Goal: Information Seeking & Learning: Check status

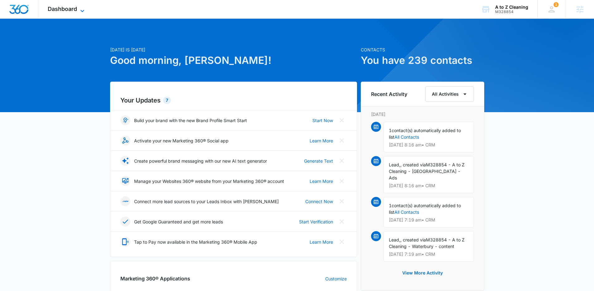
click at [76, 12] on span "Dashboard" at bounding box center [62, 9] width 29 height 7
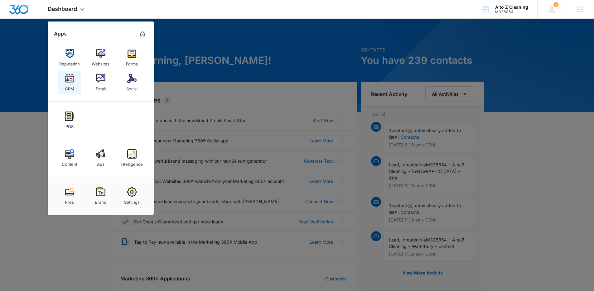
click at [64, 82] on link "CRM" at bounding box center [70, 83] width 24 height 24
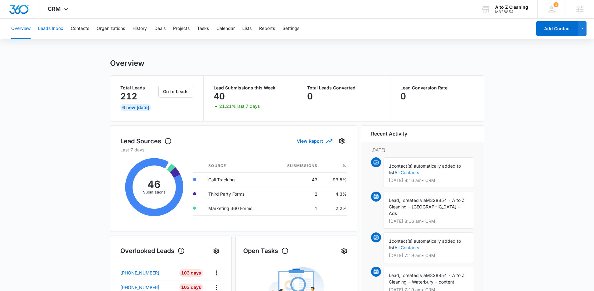
click at [56, 30] on button "Leads Inbox" at bounding box center [50, 29] width 25 height 20
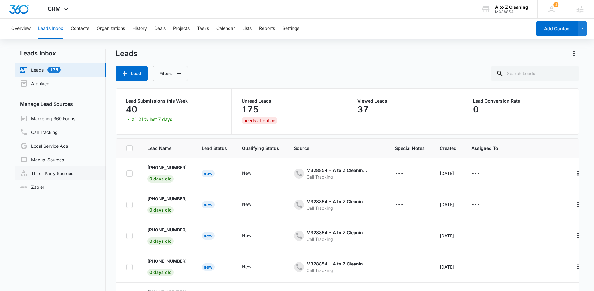
click at [46, 172] on link "Third-Party Sources" at bounding box center [46, 173] width 53 height 7
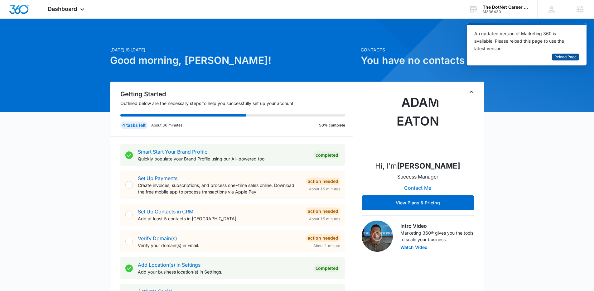
click at [562, 58] on span "Reload Page" at bounding box center [566, 57] width 22 height 6
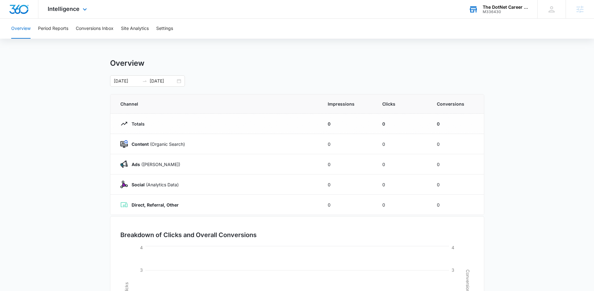
click at [495, 9] on div "The DotNet Career Development Center" at bounding box center [506, 7] width 46 height 5
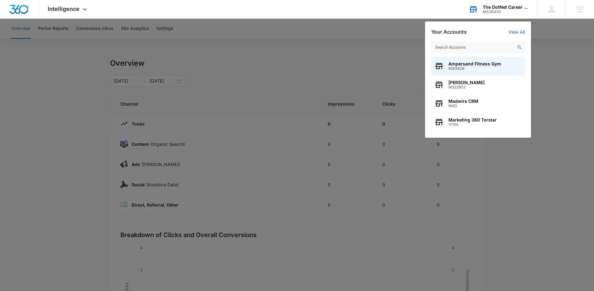
click at [468, 50] on input "text" at bounding box center [479, 47] width 94 height 12
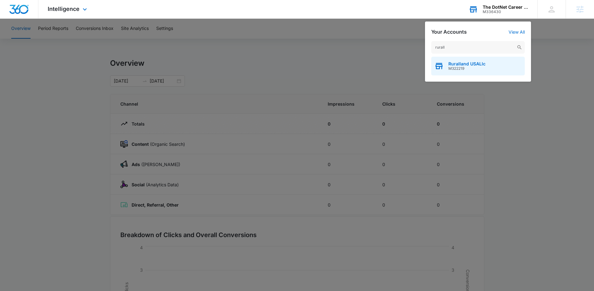
type input "rurall"
click at [470, 60] on div "Ruralland USALlc M322219" at bounding box center [479, 66] width 94 height 19
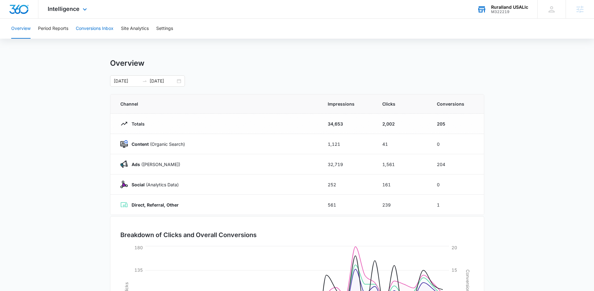
click at [92, 28] on button "Conversions Inbox" at bounding box center [95, 29] width 38 height 20
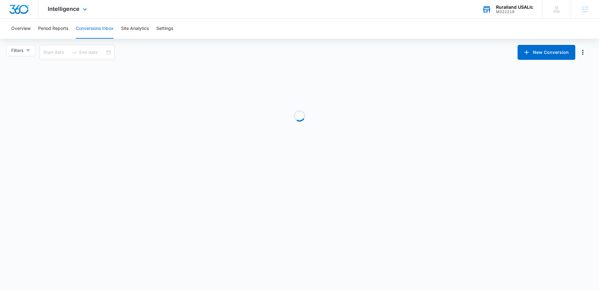
type input "08/10/2025"
type input "09/09/2025"
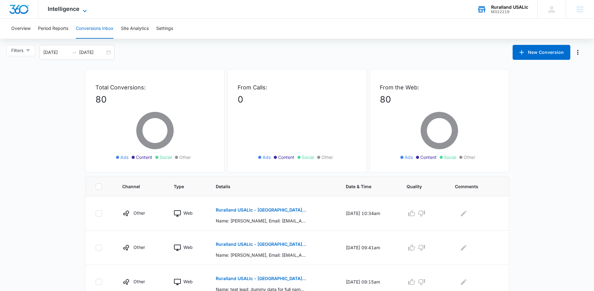
click at [84, 10] on icon at bounding box center [84, 10] width 7 height 7
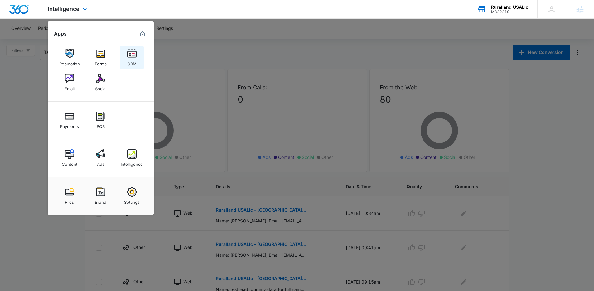
click at [130, 58] on div "CRM" at bounding box center [131, 62] width 9 height 8
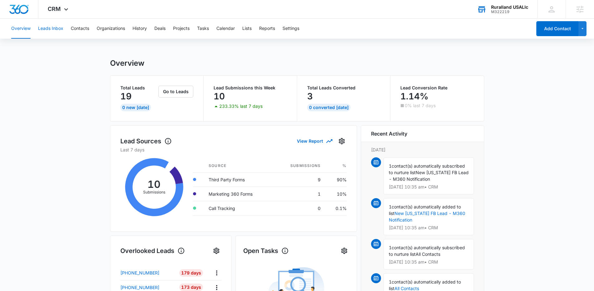
click at [52, 31] on button "Leads Inbox" at bounding box center [50, 29] width 25 height 20
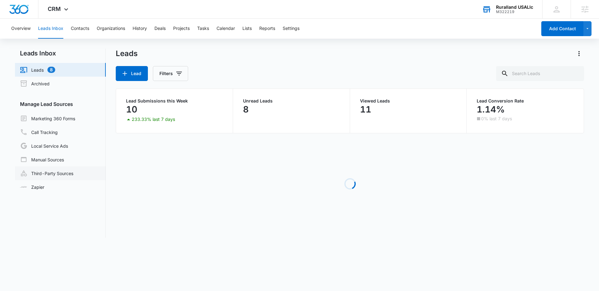
click at [61, 173] on link "Third-Party Sources" at bounding box center [46, 173] width 53 height 7
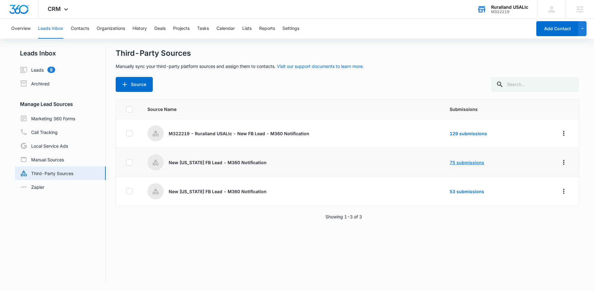
click at [468, 161] on link "75 submissions" at bounding box center [467, 162] width 35 height 5
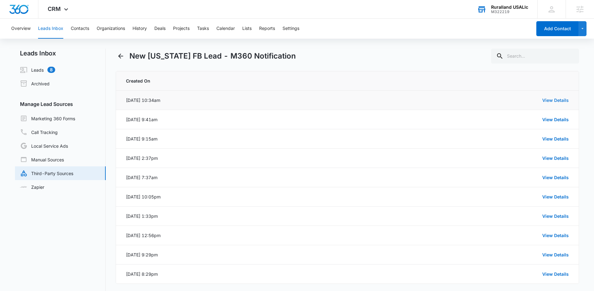
click at [549, 101] on link "View Details" at bounding box center [556, 100] width 27 height 5
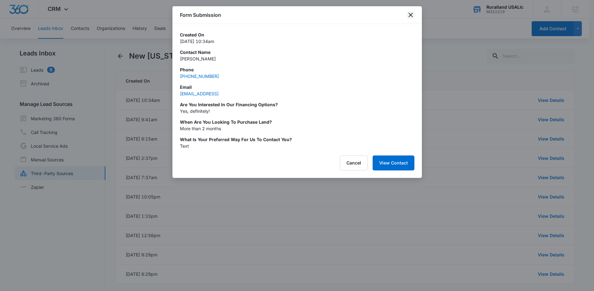
click at [410, 17] on icon "close" at bounding box center [410, 14] width 7 height 7
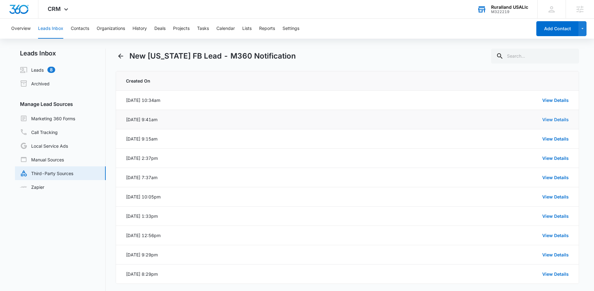
click at [555, 119] on link "View Details" at bounding box center [556, 119] width 27 height 5
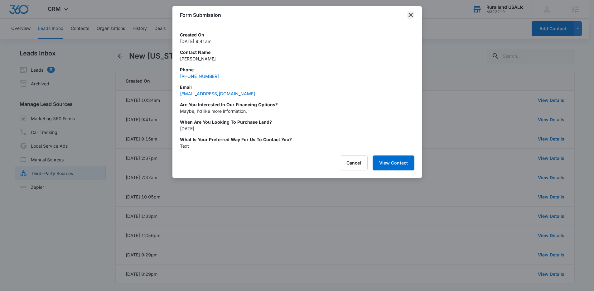
click at [411, 13] on icon "close" at bounding box center [410, 14] width 7 height 7
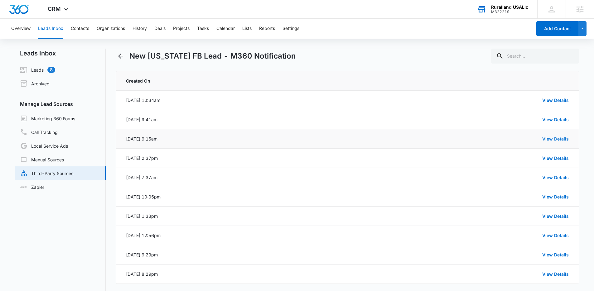
click at [559, 139] on link "View Details" at bounding box center [556, 138] width 27 height 5
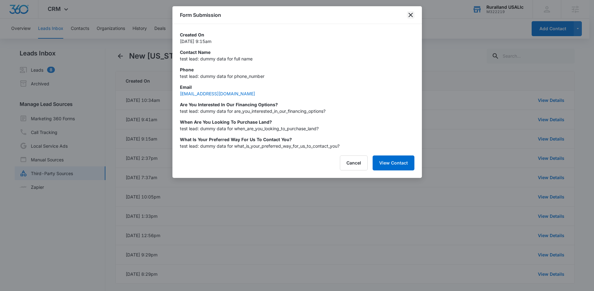
click at [409, 16] on icon "close" at bounding box center [410, 14] width 7 height 7
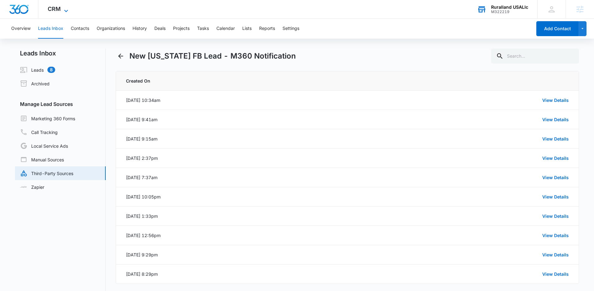
click at [64, 10] on icon at bounding box center [65, 10] width 7 height 7
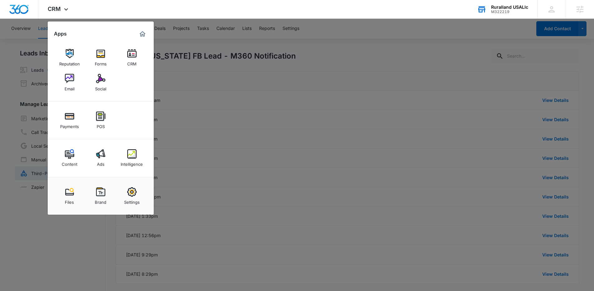
click at [330, 51] on div at bounding box center [297, 145] width 594 height 291
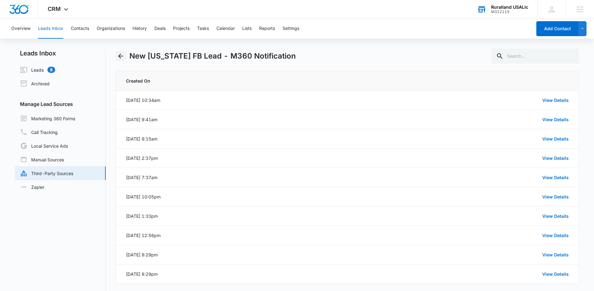
click at [119, 56] on icon "Back" at bounding box center [120, 56] width 5 height 5
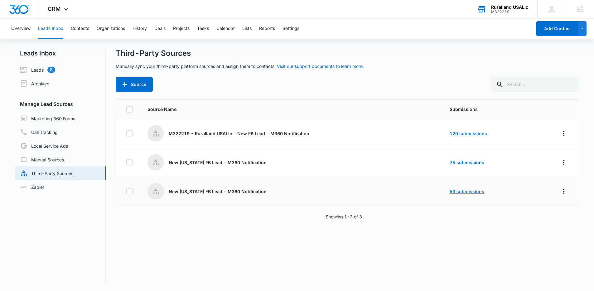
click at [474, 192] on link "53 submissions" at bounding box center [467, 191] width 35 height 5
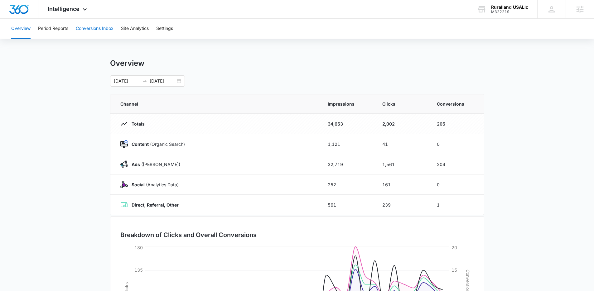
click at [80, 29] on button "Conversions Inbox" at bounding box center [95, 29] width 38 height 20
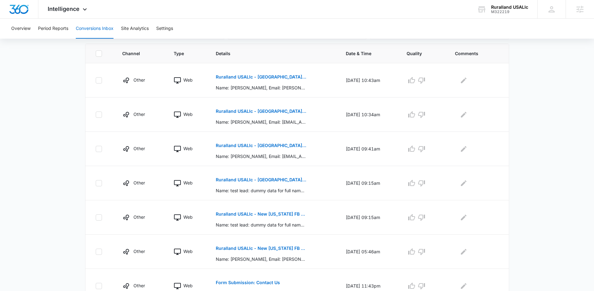
scroll to position [134, 0]
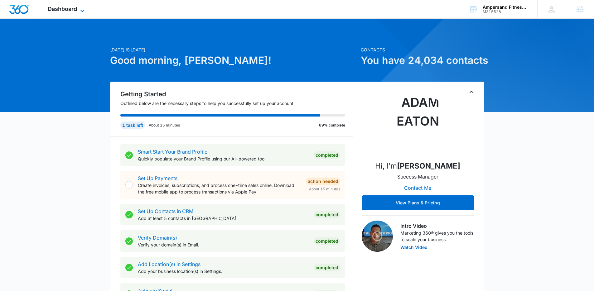
click at [84, 7] on icon at bounding box center [82, 10] width 7 height 7
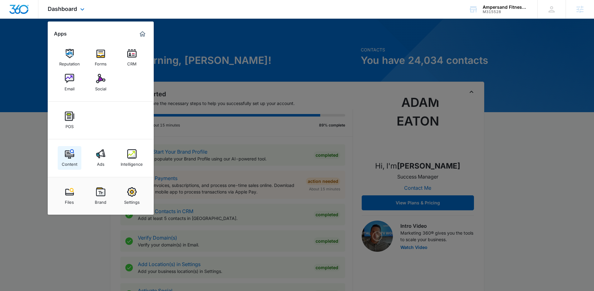
click at [69, 161] on div "Content" at bounding box center [70, 163] width 16 height 8
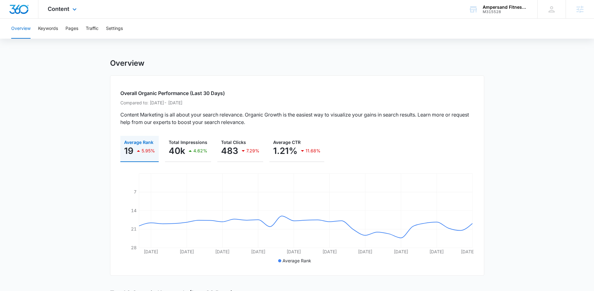
click at [67, 5] on div "Content Apps Reputation Forms CRM Email Social POS Content Ads Intelligence Fil…" at bounding box center [62, 9] width 49 height 18
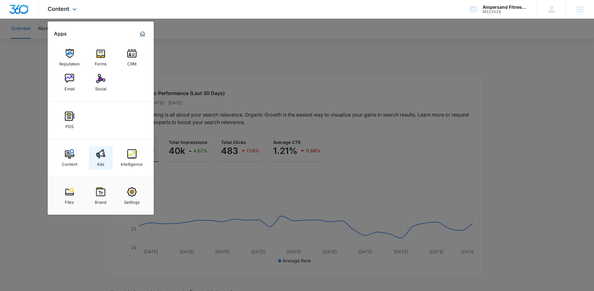
click at [98, 158] on img at bounding box center [100, 153] width 9 height 9
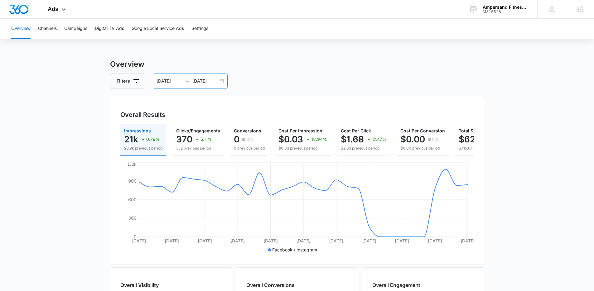
click at [199, 82] on input "09/05/2025" at bounding box center [206, 81] width 26 height 7
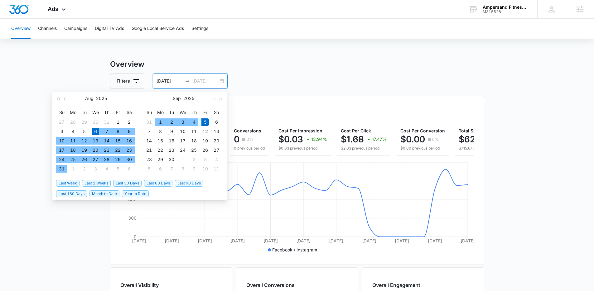
type input "09/05/2025"
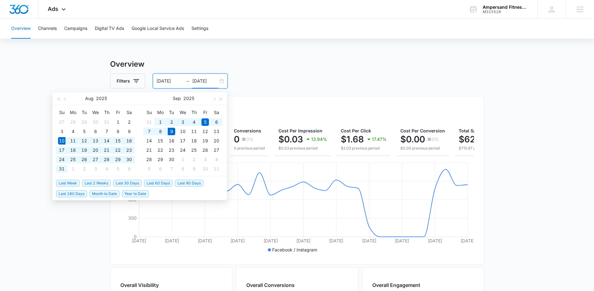
click at [125, 183] on span "Last 30 Days" at bounding box center [127, 183] width 28 height 7
type input "08/10/2025"
type input "09/09/2025"
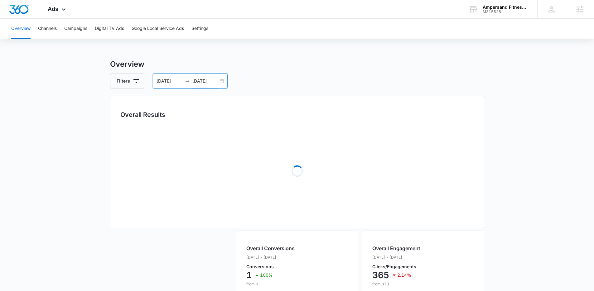
click at [40, 114] on main "Overview Filters 08/10/2025 09/09/2025 Overall Results Loading Loading Overall …" at bounding box center [297, 264] width 594 height 411
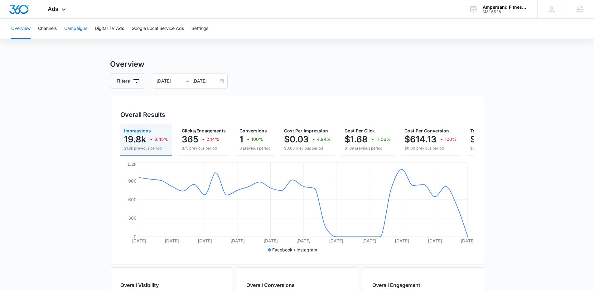
click at [81, 32] on button "Campaigns" at bounding box center [75, 29] width 23 height 20
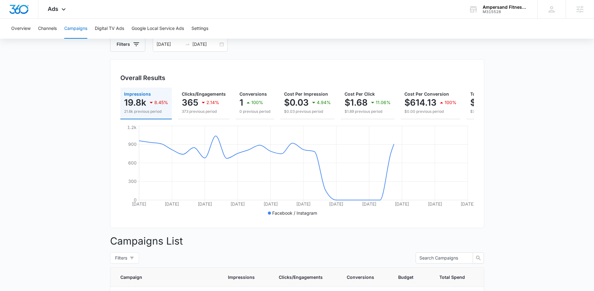
scroll to position [180, 0]
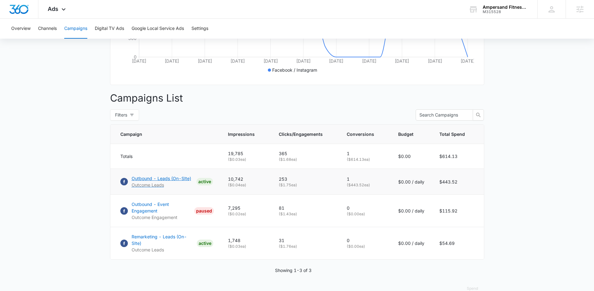
click at [155, 182] on p "Outbound - Leads (On-SIte)" at bounding box center [162, 178] width 60 height 7
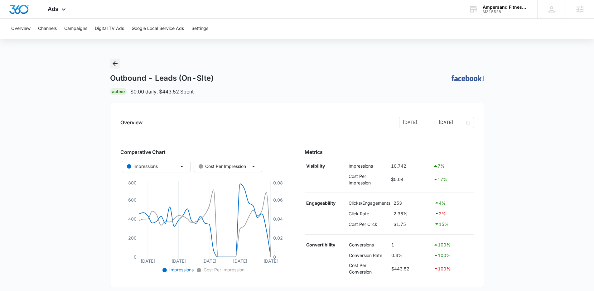
click at [115, 63] on icon "Back" at bounding box center [114, 63] width 7 height 7
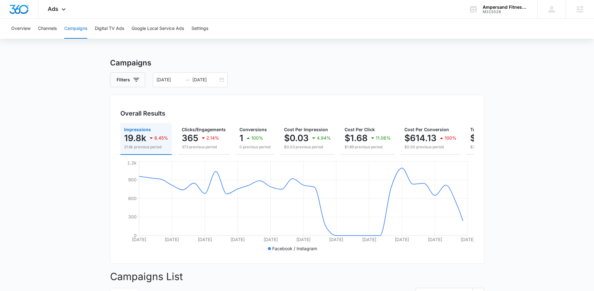
scroll to position [191, 0]
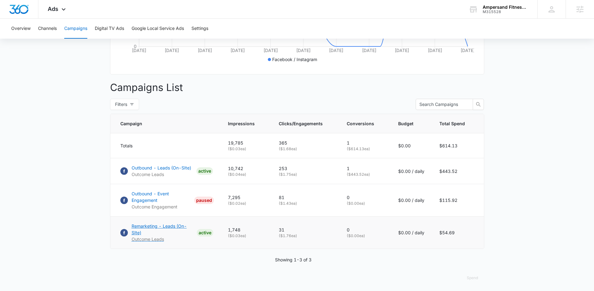
click at [141, 230] on p "Remarketing - Leads (On-SIte)" at bounding box center [163, 229] width 63 height 13
click at [174, 171] on p "Outbound - Leads (On-SIte)" at bounding box center [162, 168] width 60 height 7
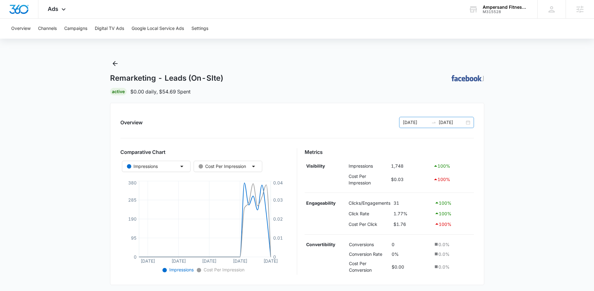
click at [467, 125] on div "08/10/2025 09/09/2025" at bounding box center [436, 122] width 75 height 11
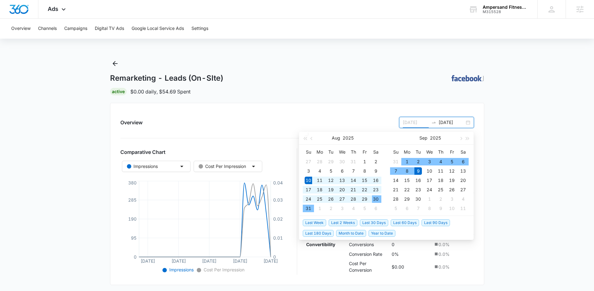
type input "08/10/2025"
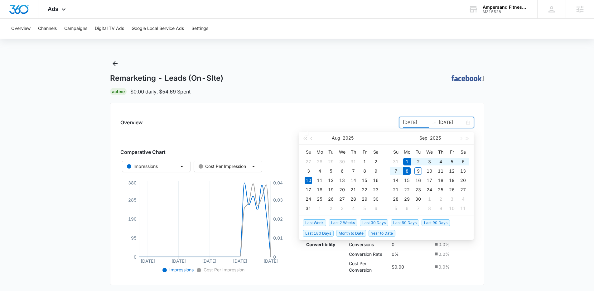
click at [316, 221] on span "Last Week" at bounding box center [314, 223] width 23 height 7
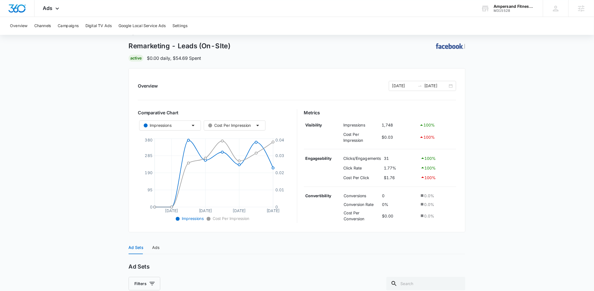
scroll to position [27, 0]
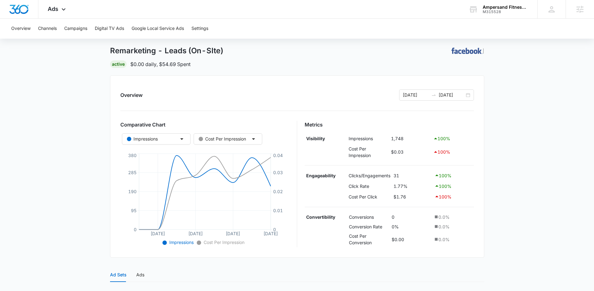
click at [489, 115] on main "Remarketing - Leads (On-SIte) | Active $0.00 daily , $54.69 Spent Overview 09/0…" at bounding box center [297, 218] width 594 height 374
click at [73, 27] on button "Campaigns" at bounding box center [75, 29] width 23 height 20
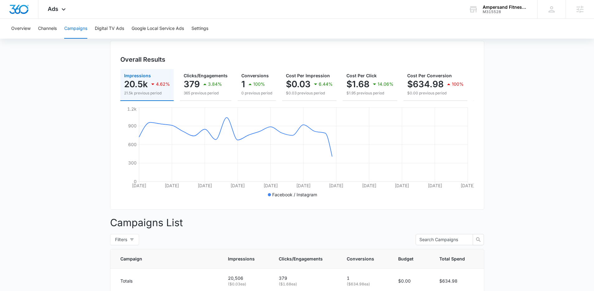
scroll to position [125, 0]
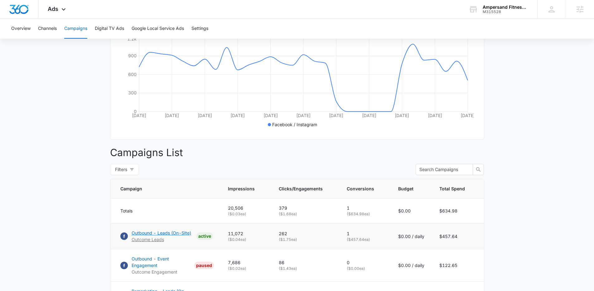
click at [165, 237] on p "Outbound - Leads (On-SIte)" at bounding box center [162, 233] width 60 height 7
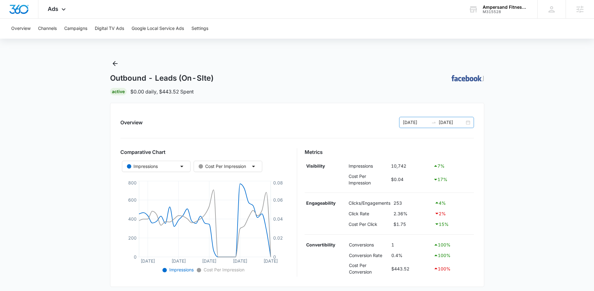
click at [451, 123] on input "[DATE]" at bounding box center [452, 122] width 26 height 7
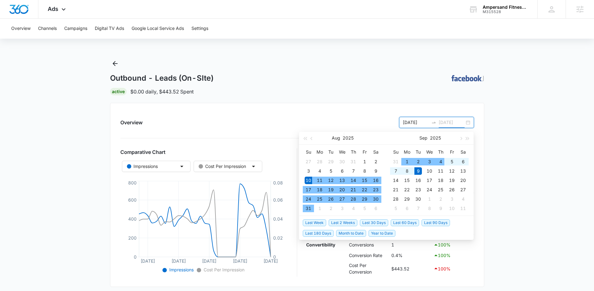
type input "[DATE]"
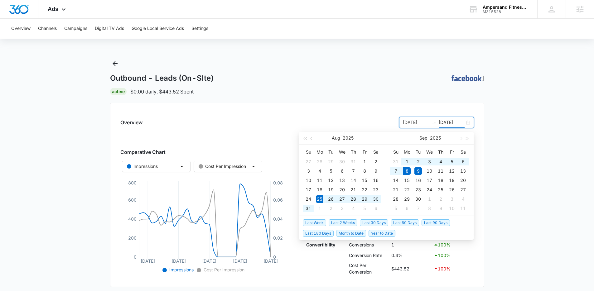
click at [344, 222] on span "Last 2 Weeks" at bounding box center [343, 223] width 29 height 7
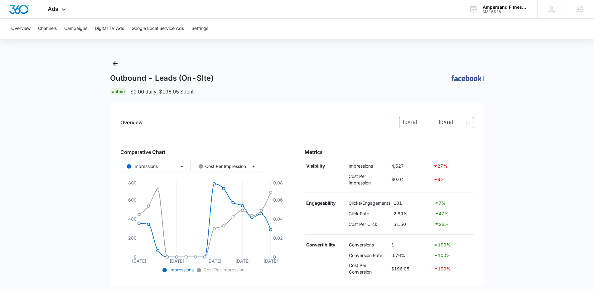
click at [443, 123] on input "09/08/2025" at bounding box center [452, 122] width 26 height 7
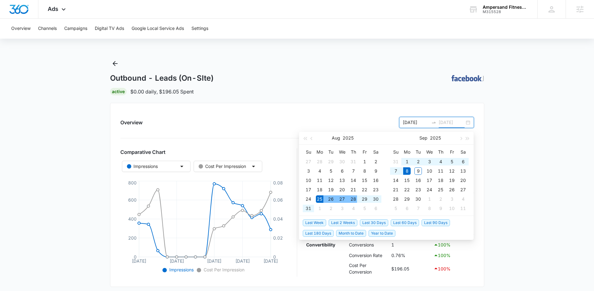
type input "09/08/2025"
click at [364, 222] on span "Last 30 Days" at bounding box center [374, 223] width 28 height 7
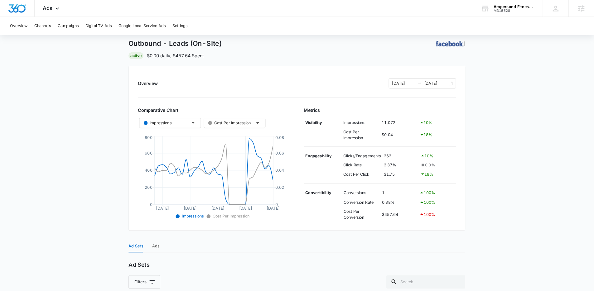
scroll to position [30, 0]
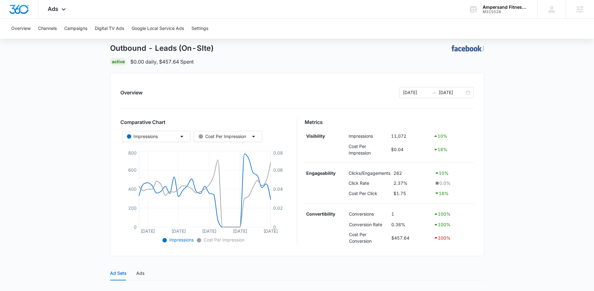
click at [71, 98] on main "Outbound - Leads (On-SIte) | Active $0.00 daily , $457.64 Spent Overview 08/09/…" at bounding box center [297, 216] width 594 height 375
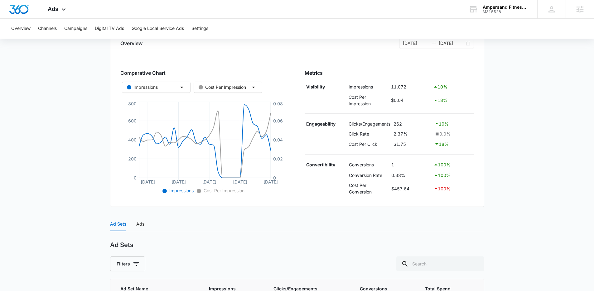
scroll to position [86, 0]
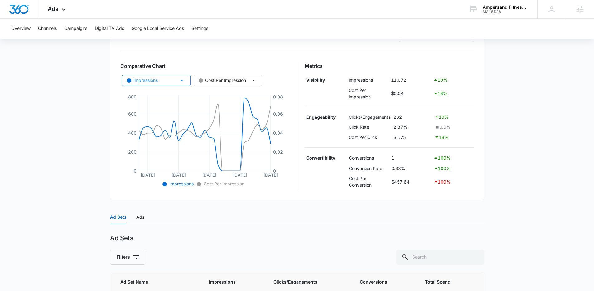
click at [164, 78] on button "Impressions" at bounding box center [156, 80] width 69 height 11
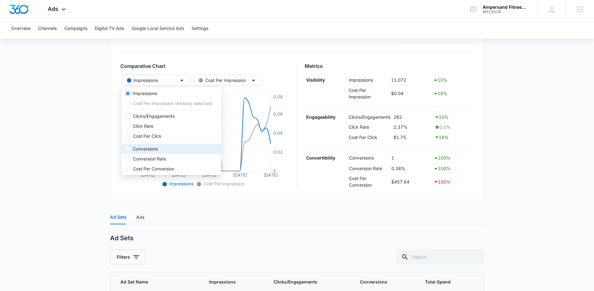
click at [145, 149] on span "Conversions" at bounding box center [145, 149] width 30 height 7
click at [130, 149] on input "Conversions" at bounding box center [127, 149] width 5 height 5
radio input "false"
radio input "true"
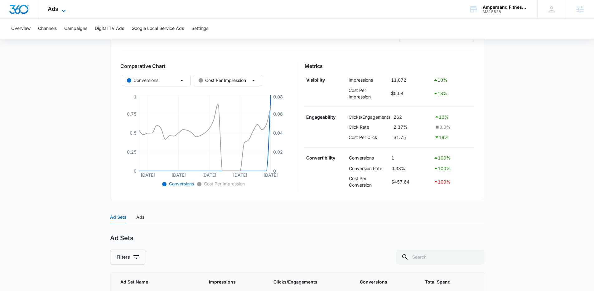
click at [64, 12] on icon at bounding box center [63, 10] width 7 height 7
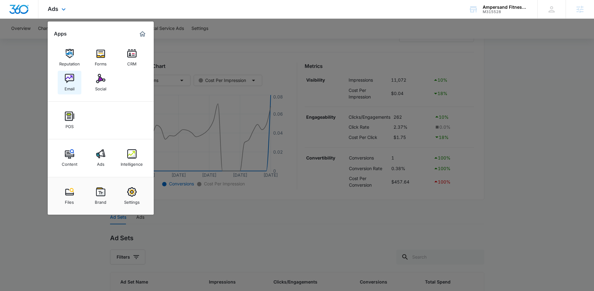
click at [67, 77] on img at bounding box center [69, 78] width 9 height 9
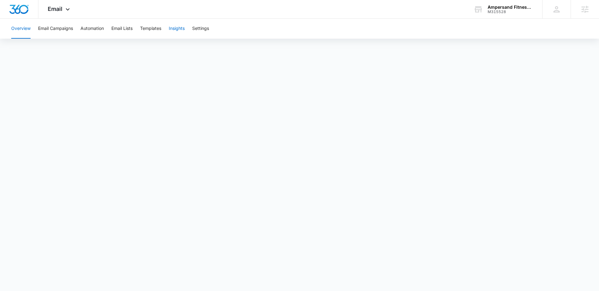
click at [173, 27] on button "Insights" at bounding box center [177, 29] width 16 height 20
click at [60, 12] on div "Email Apps Reputation Forms CRM Email Social POS Content Ads Intelligence Files…" at bounding box center [59, 9] width 42 height 18
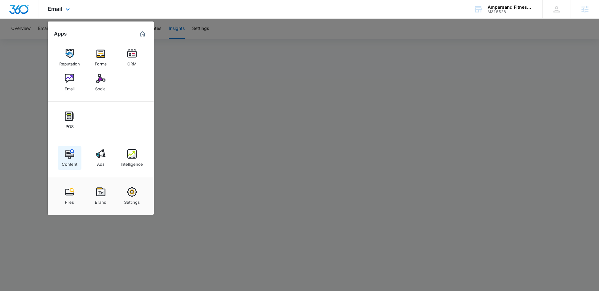
click at [73, 152] on img at bounding box center [69, 153] width 9 height 9
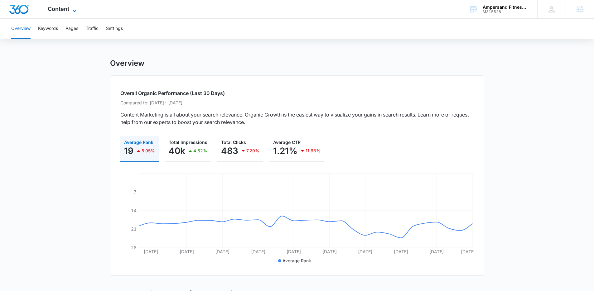
click at [71, 7] on icon at bounding box center [74, 10] width 7 height 7
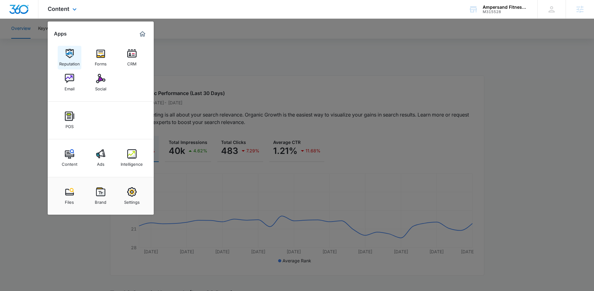
click at [71, 54] on img at bounding box center [69, 53] width 9 height 9
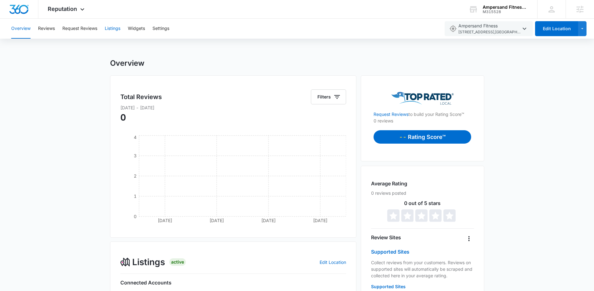
click at [111, 29] on button "Listings" at bounding box center [113, 29] width 16 height 20
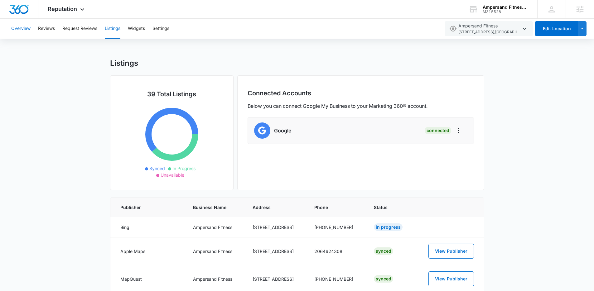
click at [21, 29] on button "Overview" at bounding box center [20, 29] width 19 height 20
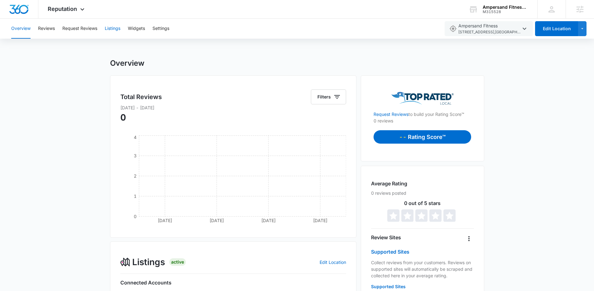
click at [114, 30] on button "Listings" at bounding box center [113, 29] width 16 height 20
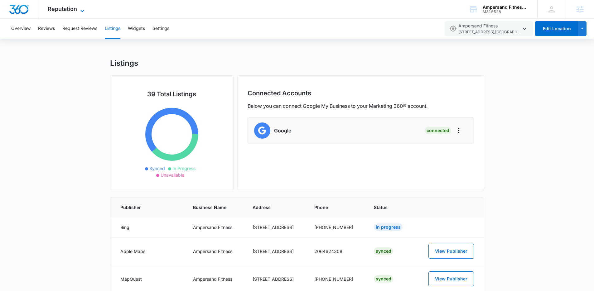
click at [79, 11] on icon at bounding box center [82, 10] width 7 height 7
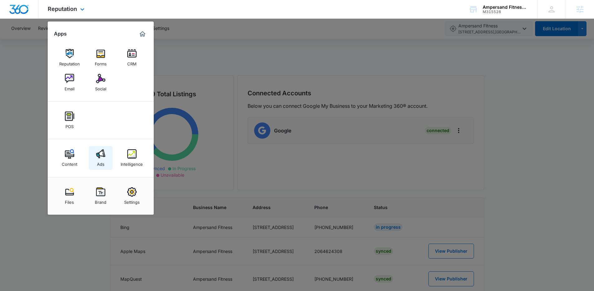
click at [99, 153] on img at bounding box center [100, 153] width 9 height 9
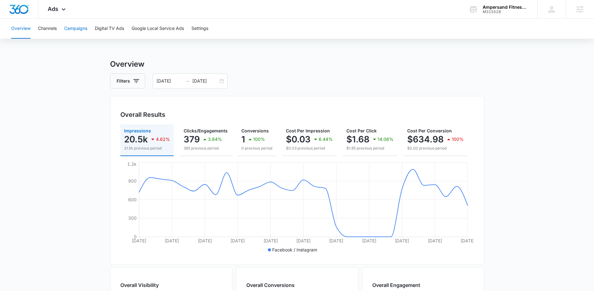
click at [77, 33] on button "Campaigns" at bounding box center [75, 29] width 23 height 20
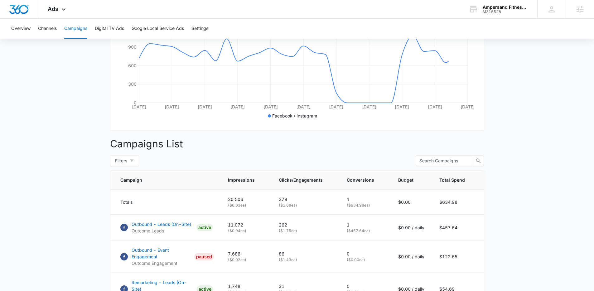
scroll to position [191, 0]
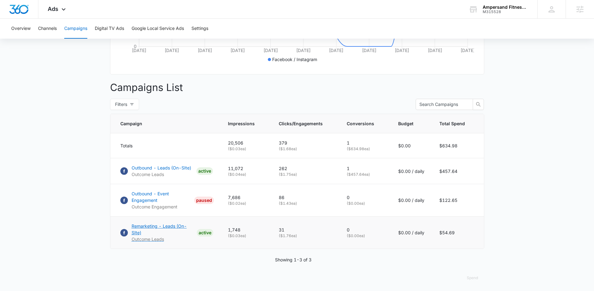
click at [172, 229] on p "Remarketing - Leads (On-SIte)" at bounding box center [163, 229] width 63 height 13
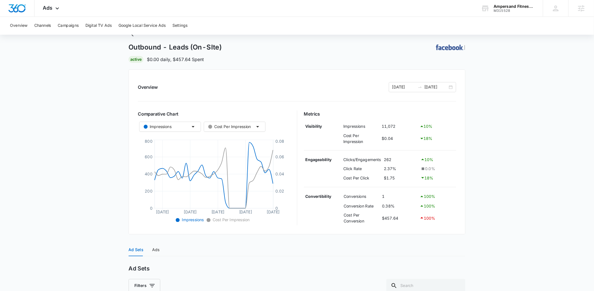
scroll to position [26, 0]
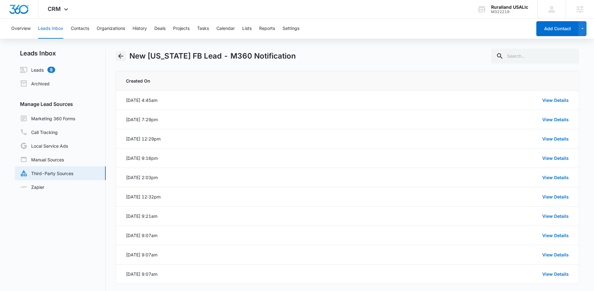
click at [122, 56] on icon "Back" at bounding box center [120, 55] width 7 height 7
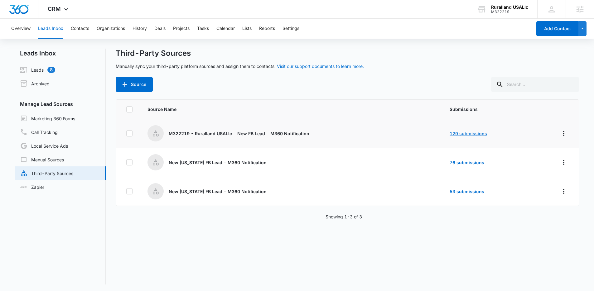
click at [452, 133] on link "129 submissions" at bounding box center [468, 133] width 37 height 5
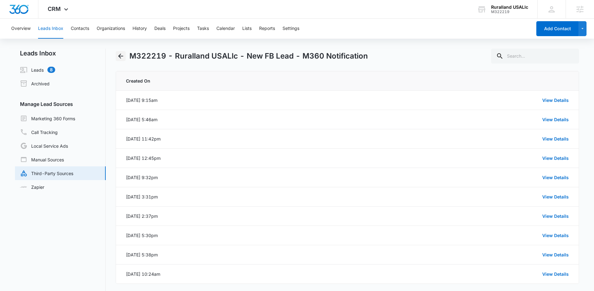
click at [123, 56] on icon "Back" at bounding box center [120, 56] width 5 height 5
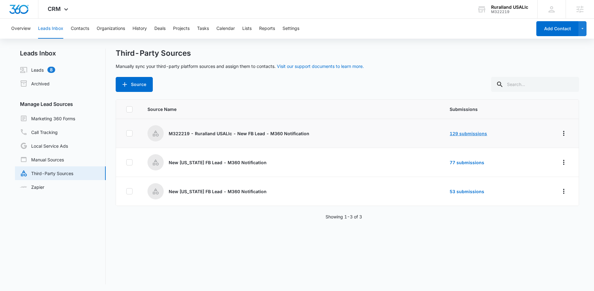
click at [464, 133] on link "129 submissions" at bounding box center [468, 133] width 37 height 5
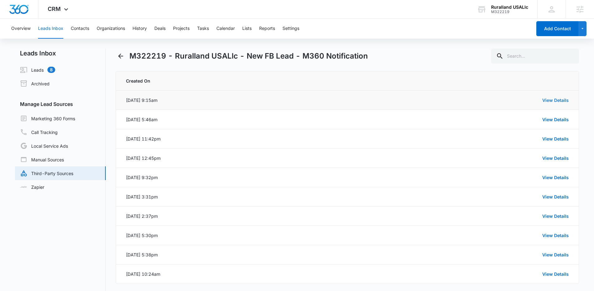
click at [555, 98] on link "View Details" at bounding box center [556, 100] width 27 height 5
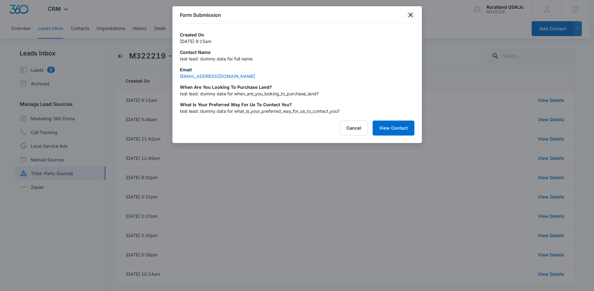
click at [408, 16] on icon "close" at bounding box center [410, 14] width 7 height 7
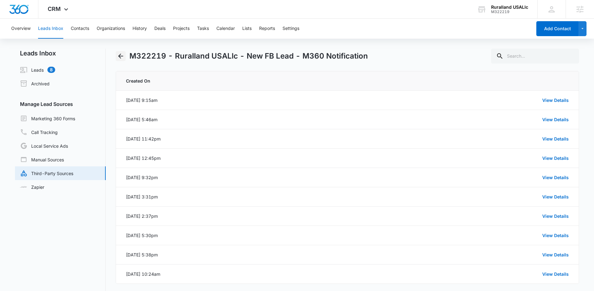
click at [121, 57] on icon "Back" at bounding box center [120, 55] width 7 height 7
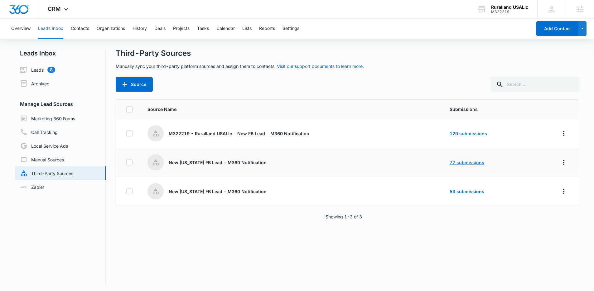
click at [453, 162] on link "77 submissions" at bounding box center [467, 162] width 35 height 5
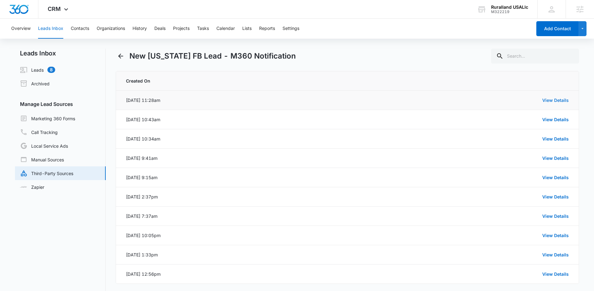
click at [549, 98] on link "View Details" at bounding box center [556, 100] width 27 height 5
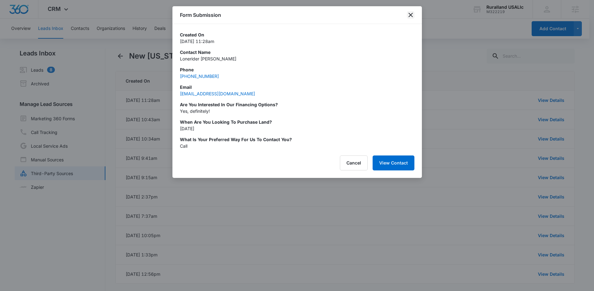
click at [411, 14] on icon "close" at bounding box center [411, 15] width 4 height 4
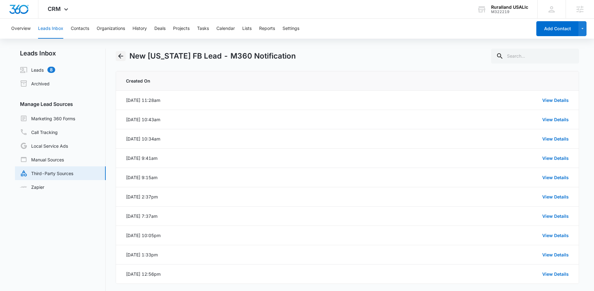
click at [119, 57] on icon "Back" at bounding box center [120, 56] width 5 height 5
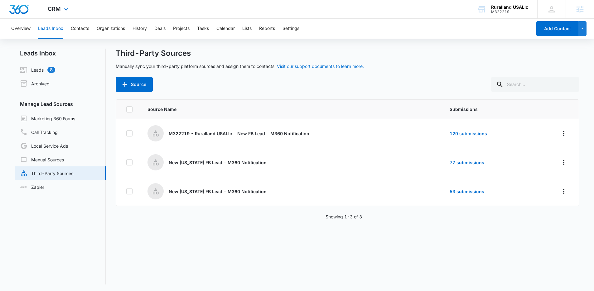
click at [61, 11] on div "CRM Apps Reputation Forms CRM Email Social Payments POS Content Ads Intelligenc…" at bounding box center [58, 9] width 41 height 18
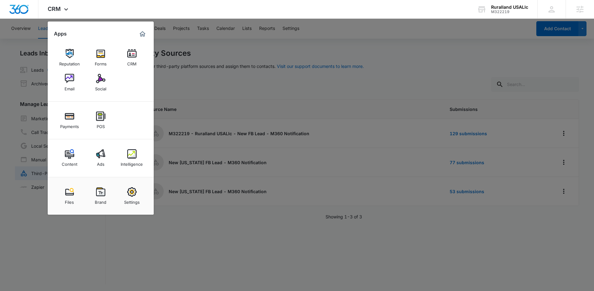
click at [238, 47] on div at bounding box center [297, 145] width 594 height 291
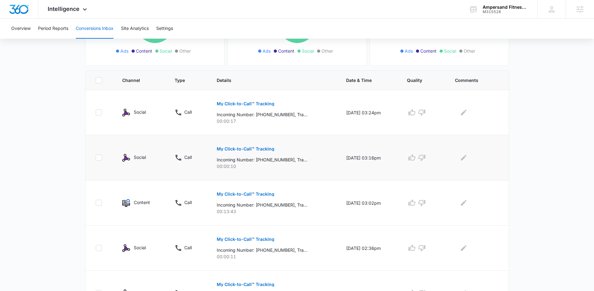
scroll to position [114, 0]
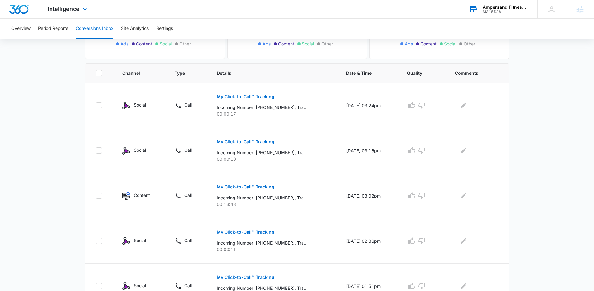
click at [489, 10] on div "M315528" at bounding box center [506, 12] width 46 height 4
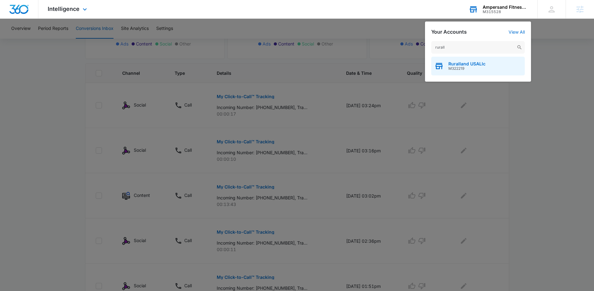
type input "rurall"
click at [463, 63] on span "Ruralland USALlc" at bounding box center [467, 63] width 37 height 5
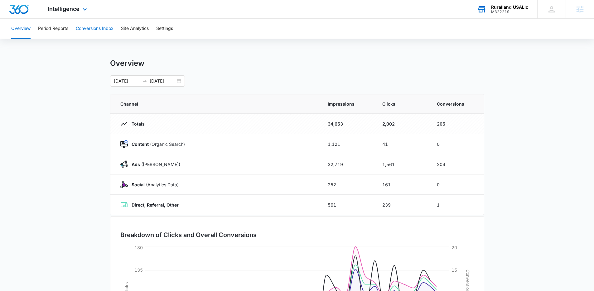
click at [93, 29] on button "Conversions Inbox" at bounding box center [95, 29] width 38 height 20
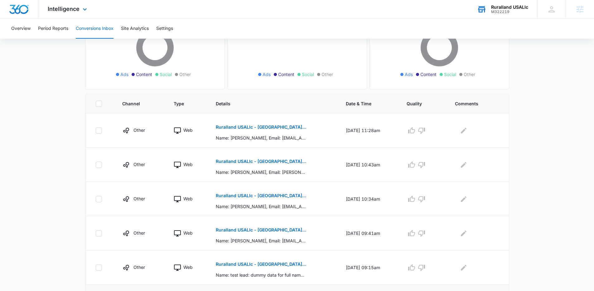
scroll to position [57, 0]
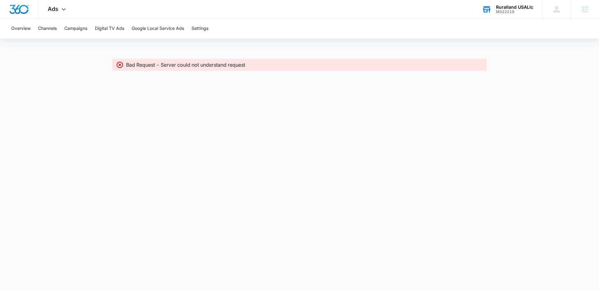
click at [507, 10] on div "M322219" at bounding box center [514, 12] width 37 height 4
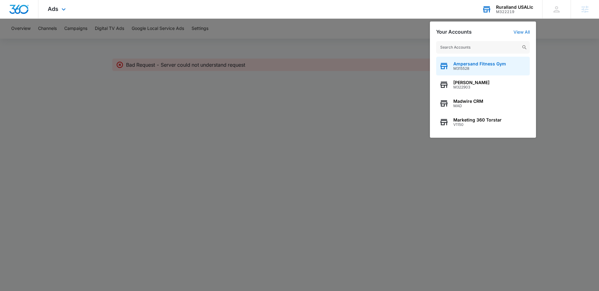
click at [479, 63] on span "Ampersand Fitness Gym" at bounding box center [479, 63] width 53 height 5
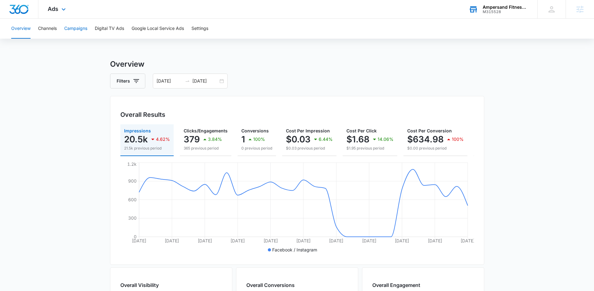
click at [73, 26] on button "Campaigns" at bounding box center [75, 29] width 23 height 20
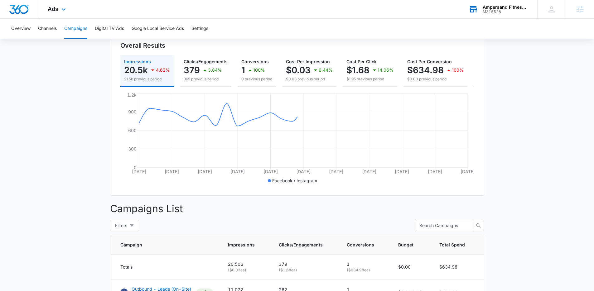
scroll to position [191, 0]
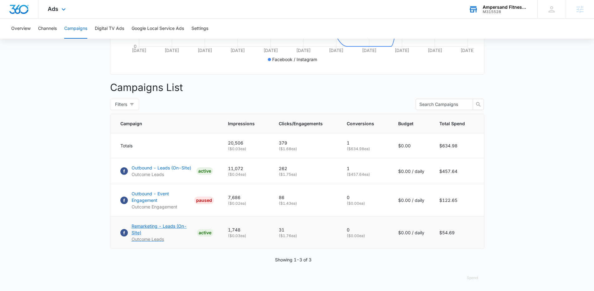
click at [155, 230] on p "Remarketing - Leads (On-SIte)" at bounding box center [163, 229] width 63 height 13
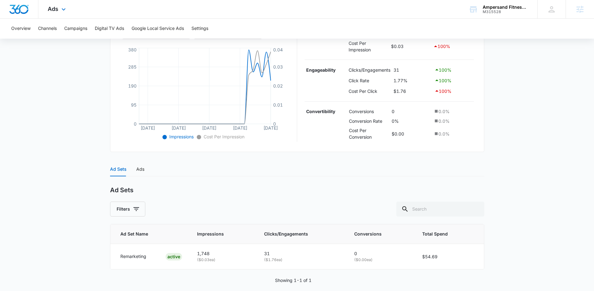
scroll to position [129, 0]
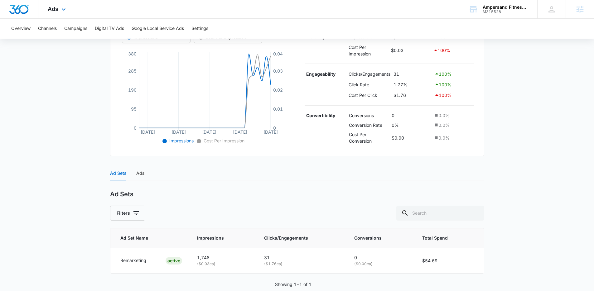
click at [68, 10] on div "Ads Apps Reputation Forms CRM Email Social POS Content Ads Intelligence Files B…" at bounding box center [57, 9] width 38 height 18
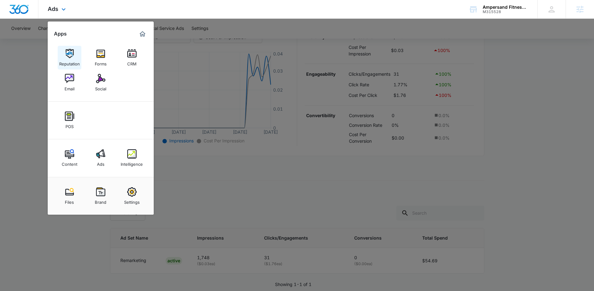
click at [70, 56] on img at bounding box center [69, 53] width 9 height 9
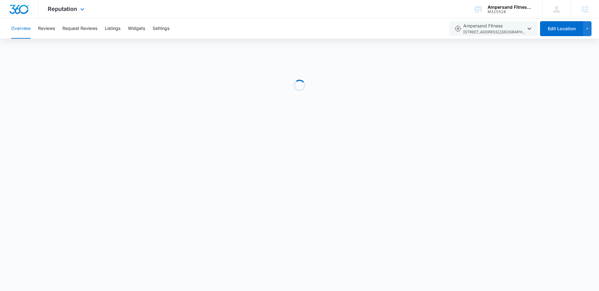
click at [78, 9] on div "Reputation Apps Reputation Forms CRM Email Social POS Content Ads Intelligence …" at bounding box center [66, 9] width 57 height 18
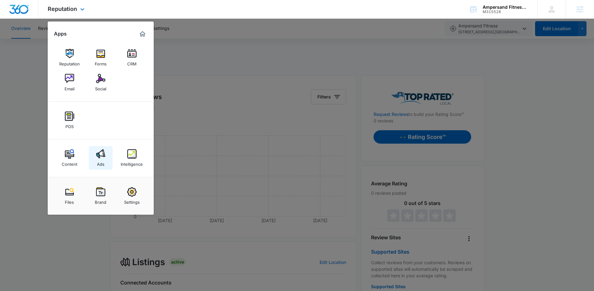
click at [101, 157] on img at bounding box center [100, 153] width 9 height 9
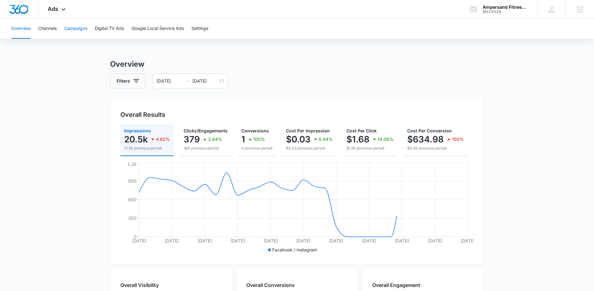
click at [80, 25] on button "Campaigns" at bounding box center [75, 29] width 23 height 20
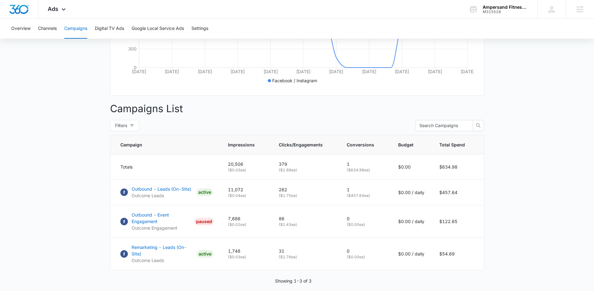
scroll to position [176, 0]
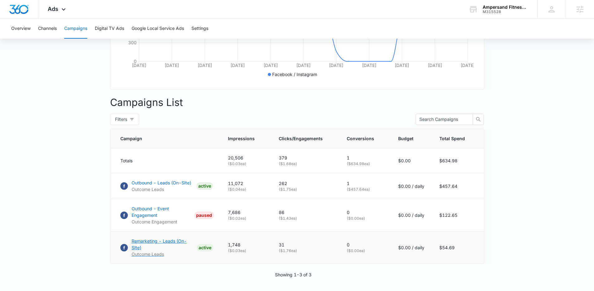
click at [152, 246] on p "Remarketing - Leads (On-SIte)" at bounding box center [163, 244] width 63 height 13
